Goal: Check status: Check status

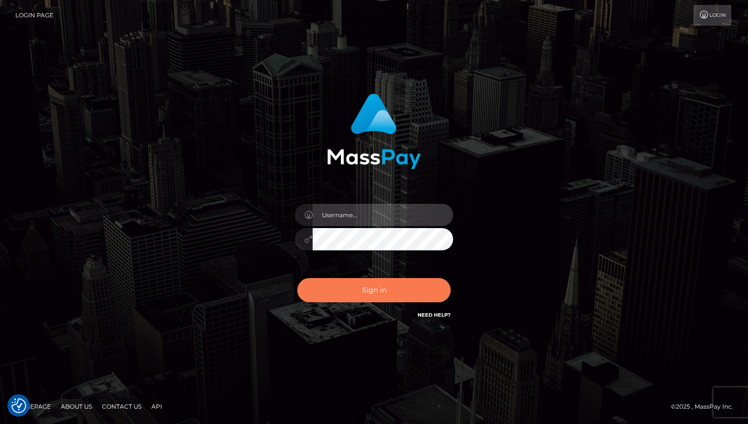
type input "Oksana Radchuk"
click at [417, 296] on button "Sign in" at bounding box center [373, 290] width 153 height 24
type input "Oksana Radchuk"
click at [417, 295] on button "Sign in" at bounding box center [373, 290] width 153 height 24
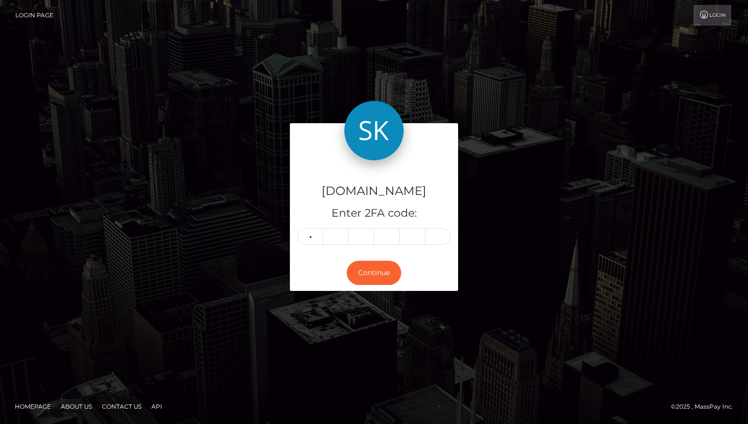
type input "0"
type input "7"
type input "4"
type input "5"
type input "7"
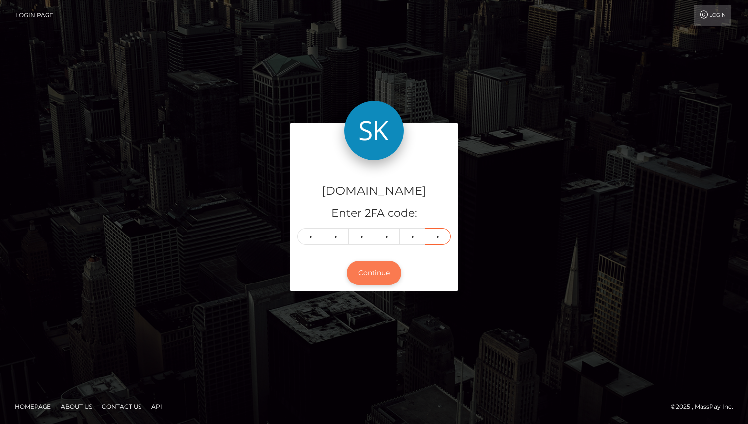
type input "7"
click at [382, 269] on button "Continue" at bounding box center [374, 273] width 54 height 24
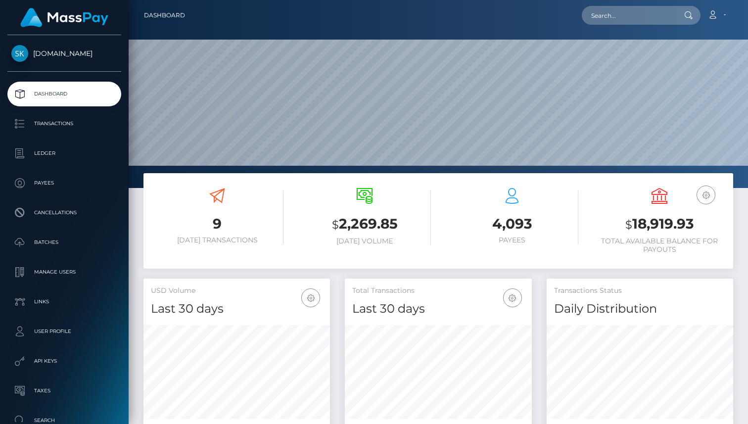
scroll to position [175, 187]
click at [60, 122] on p "Transactions" at bounding box center [64, 123] width 106 height 15
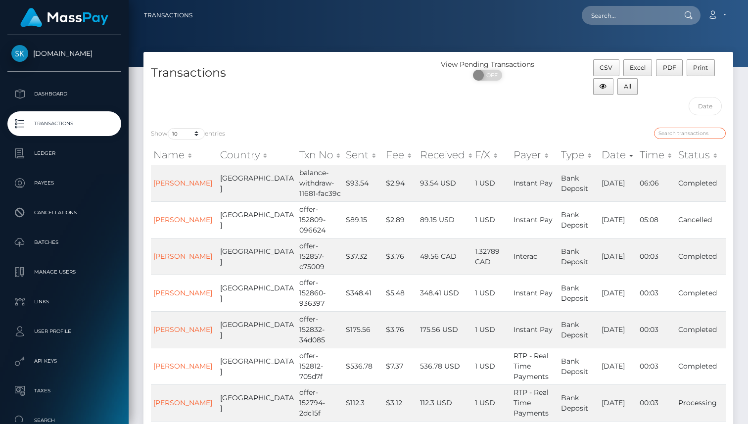
click at [683, 137] on input "search" at bounding box center [690, 133] width 72 height 11
type input "I"
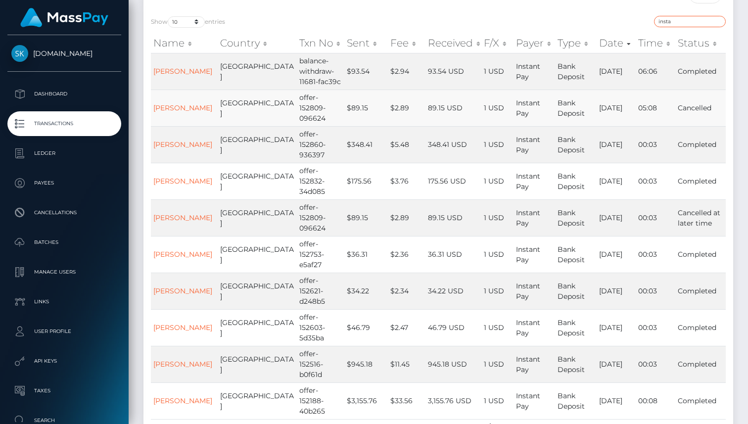
scroll to position [113, 0]
type input "insta"
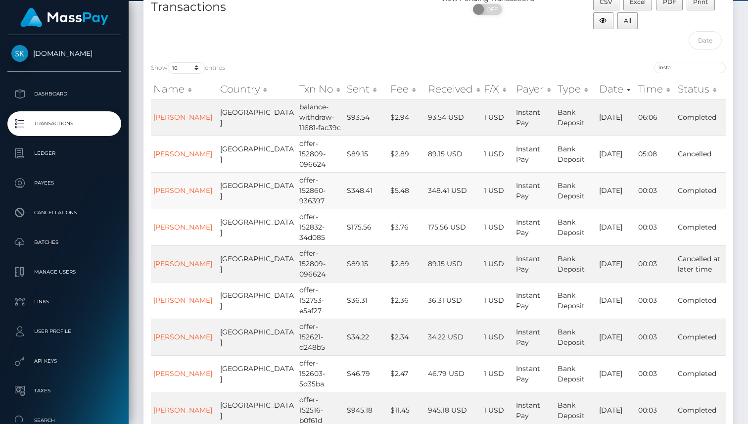
scroll to position [74, 0]
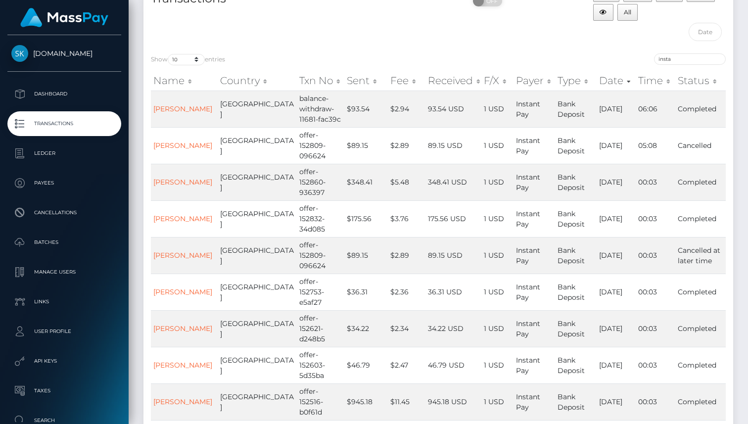
click at [66, 125] on p "Transactions" at bounding box center [64, 123] width 106 height 15
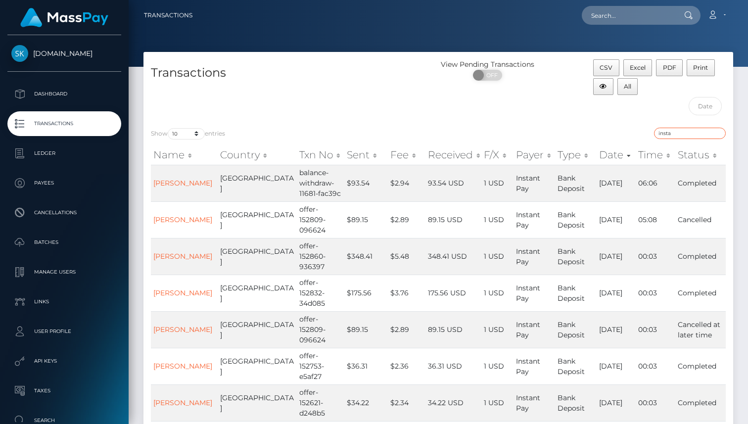
click at [687, 134] on input "insta" at bounding box center [690, 133] width 72 height 11
click at [717, 133] on input "insta" at bounding box center [690, 133] width 72 height 11
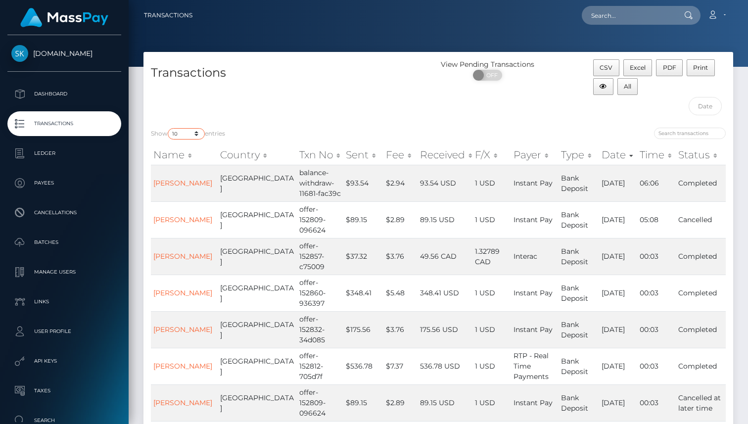
click at [197, 133] on select "10 25 50 100 250 500 1,000 3,500" at bounding box center [186, 133] width 37 height 11
select select "50"
click at [169, 128] on select "10 25 50 100 250 500 1,000 3,500" at bounding box center [186, 133] width 37 height 11
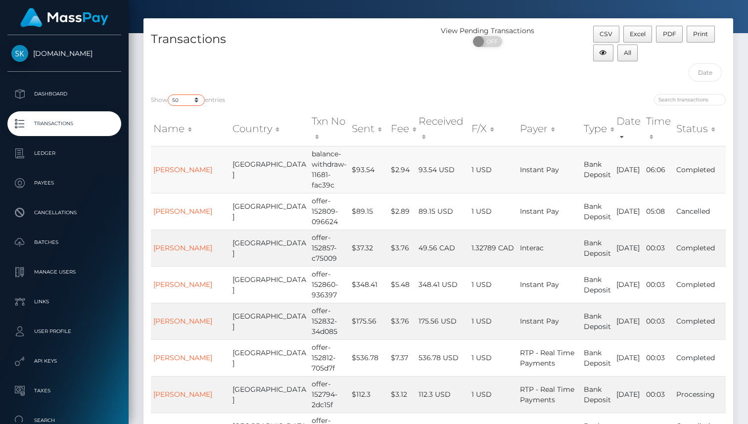
scroll to position [33, 0]
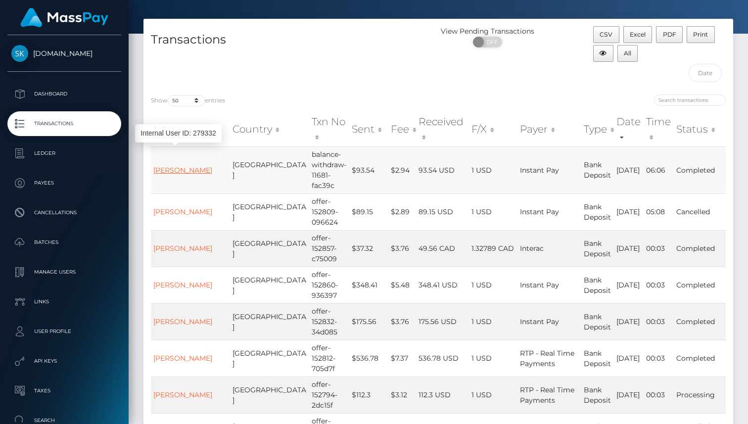
click at [187, 166] on link "Sean LeBron" at bounding box center [182, 170] width 59 height 9
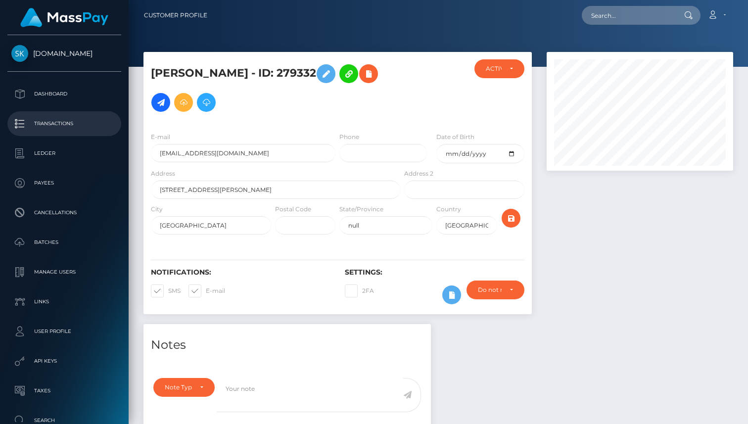
click at [60, 122] on p "Transactions" at bounding box center [64, 123] width 106 height 15
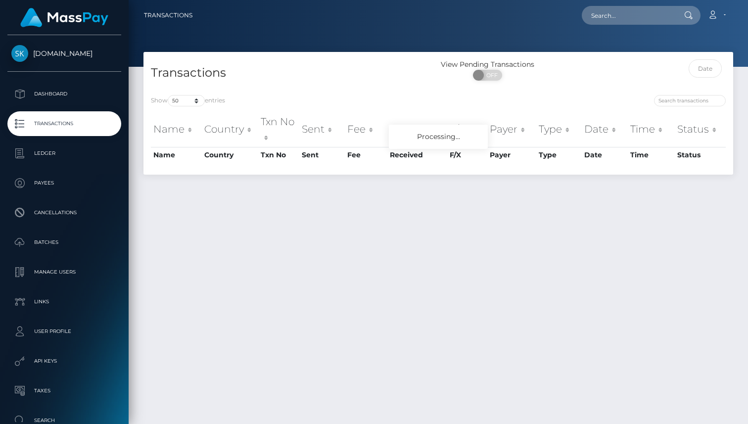
select select "50"
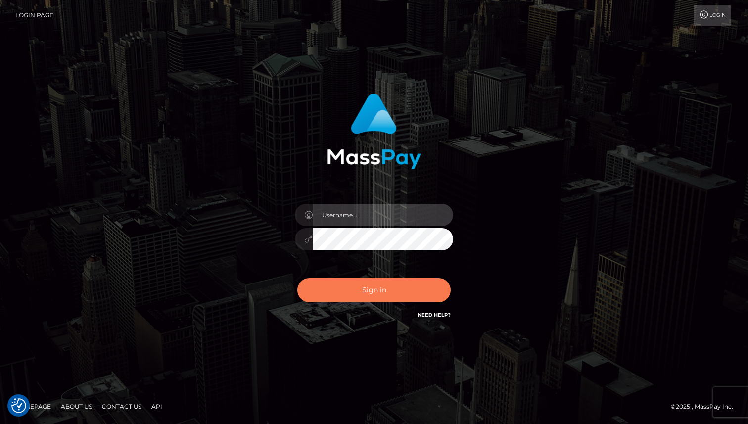
type input "[PERSON_NAME]"
click at [352, 291] on button "Sign in" at bounding box center [373, 290] width 153 height 24
type input "Oksana Radchuk"
click at [334, 299] on button "Sign in" at bounding box center [373, 290] width 153 height 24
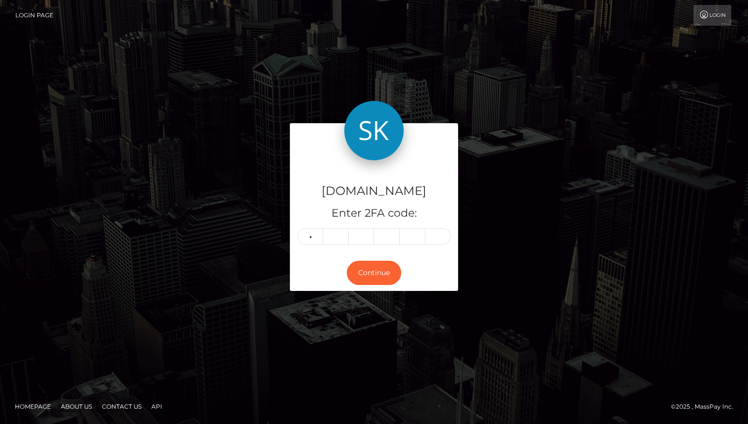
type input "9"
type input "0"
type input "5"
type input "9"
type input "2"
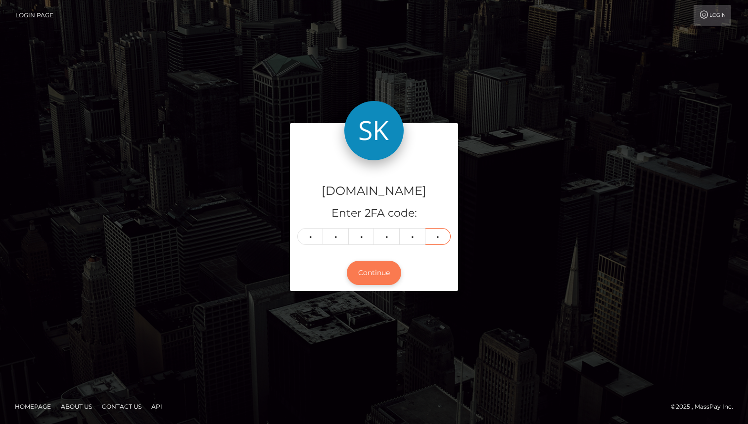
type input "9"
click at [368, 277] on button "Continue" at bounding box center [374, 273] width 54 height 24
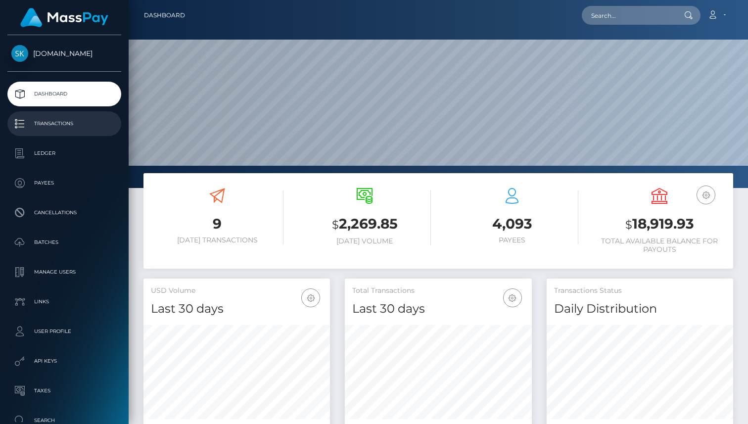
click at [78, 126] on p "Transactions" at bounding box center [64, 123] width 106 height 15
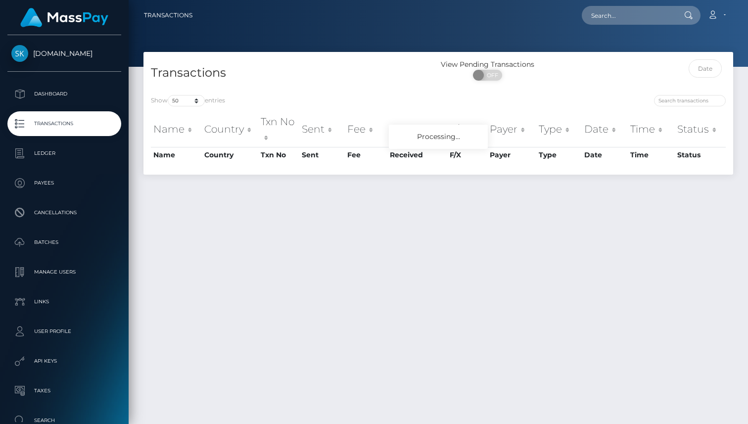
select select "50"
